Goal: Transaction & Acquisition: Purchase product/service

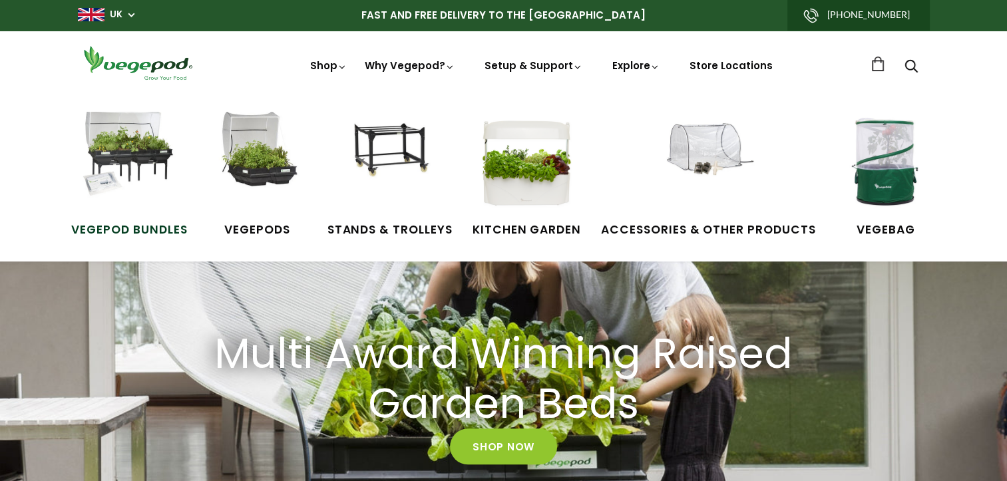
click at [141, 162] on img at bounding box center [129, 162] width 100 height 100
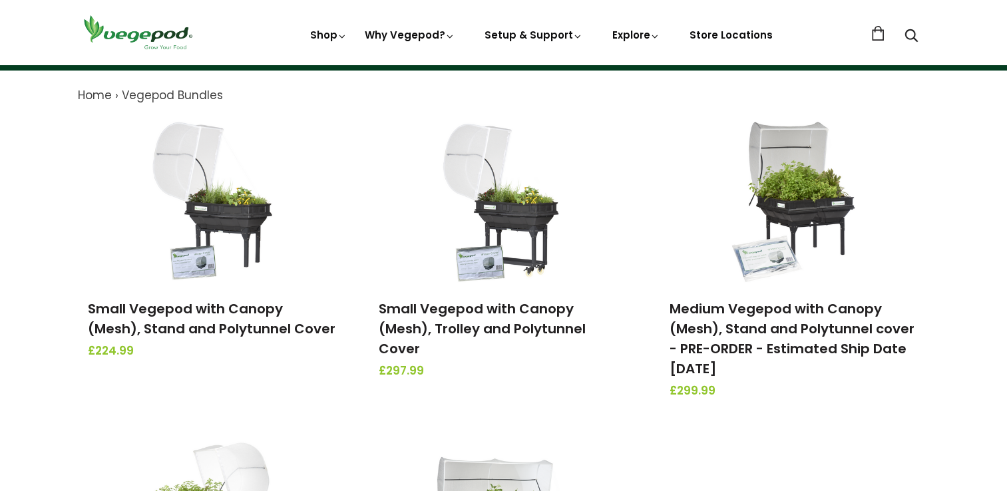
scroll to position [133, 0]
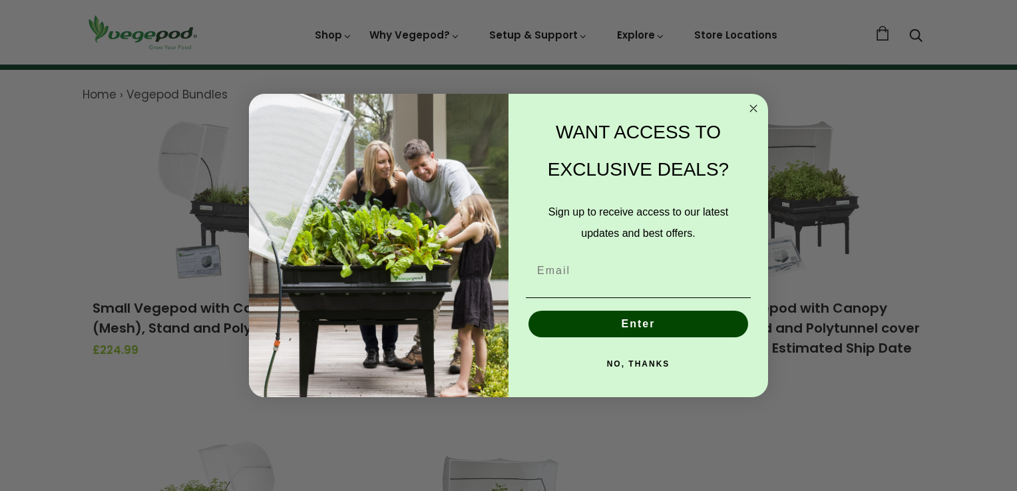
click at [750, 110] on circle "Close dialog" at bounding box center [753, 108] width 15 height 15
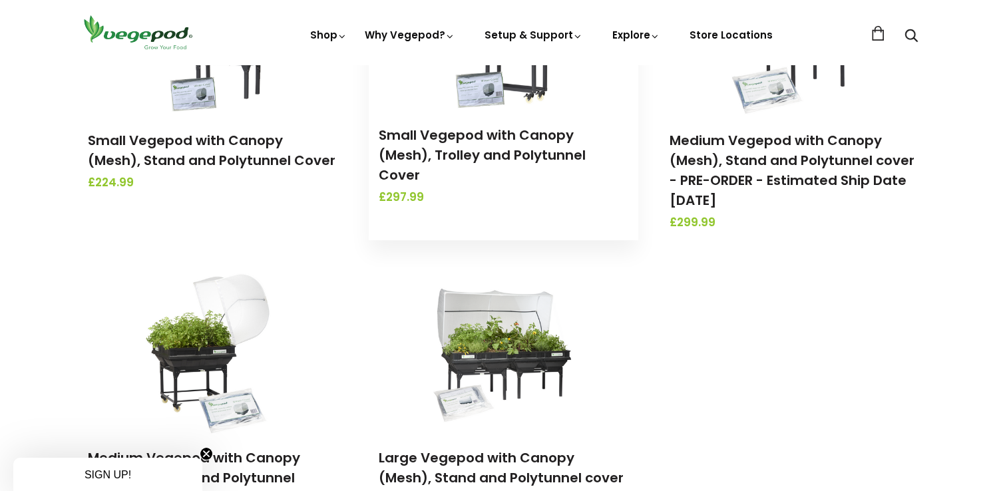
scroll to position [333, 0]
